Goal: Communication & Community: Answer question/provide support

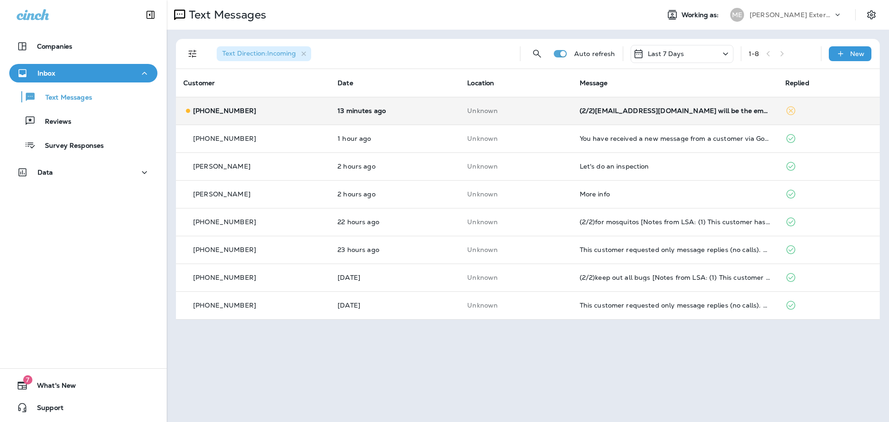
click at [689, 117] on td "(2/2)[EMAIL_ADDRESS][DOMAIN_NAME] will be the email used to send report. R/ [PE…" at bounding box center [676, 111] width 206 height 28
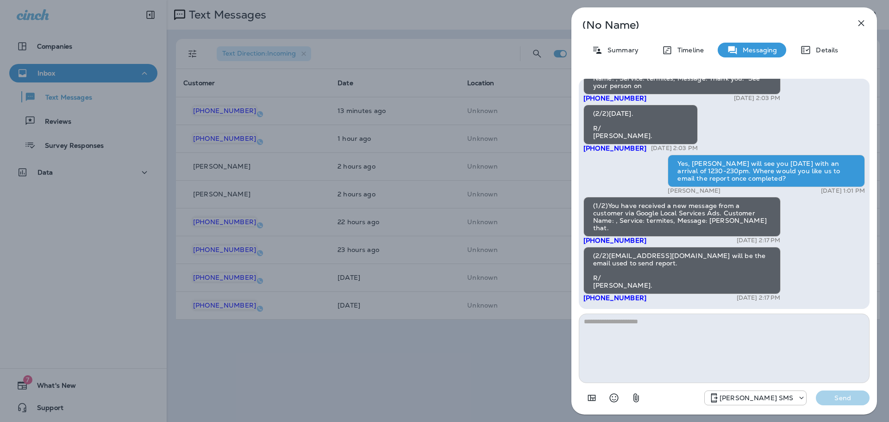
click at [620, 334] on textarea at bounding box center [724, 348] width 291 height 69
type textarea "*********"
click at [844, 397] on p "Send" at bounding box center [843, 398] width 39 height 8
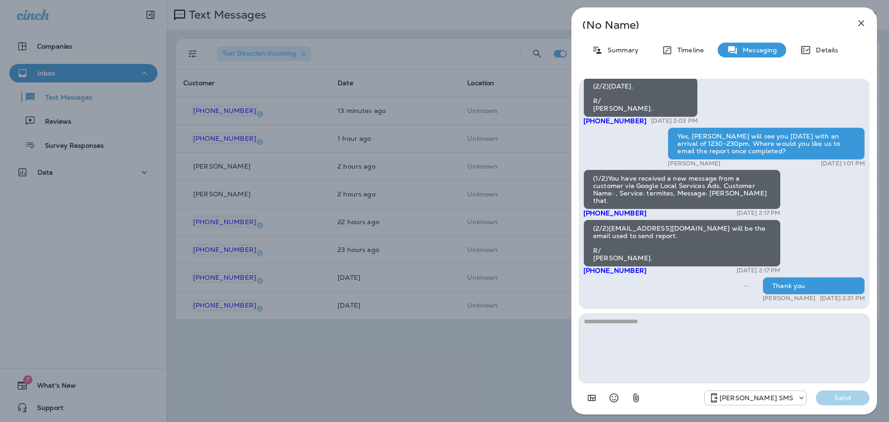
drag, startPoint x: 610, startPoint y: 227, endPoint x: 675, endPoint y: 227, distance: 64.9
click at [675, 227] on div "(2/2)[EMAIL_ADDRESS][DOMAIN_NAME] will be the email used to send report. R/ [PE…" at bounding box center [682, 243] width 197 height 47
copy div "[EMAIL_ADDRESS][DOMAIN_NAME]"
